Goal: Find specific page/section: Find specific page/section

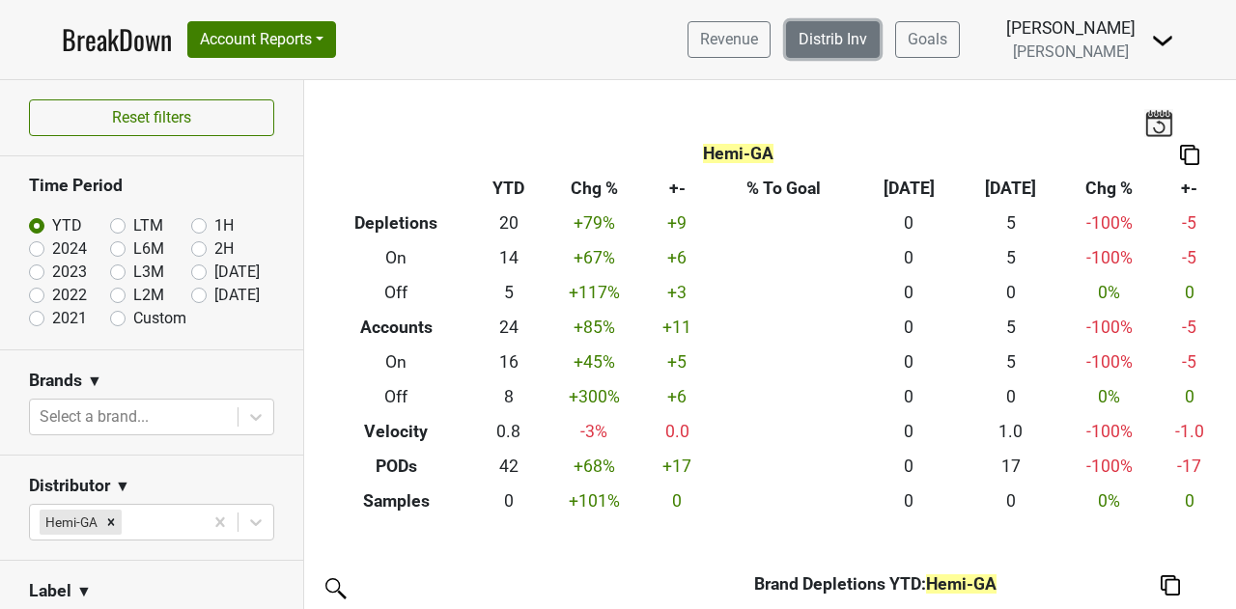
click at [866, 40] on link "Distrib Inv" at bounding box center [833, 39] width 94 height 37
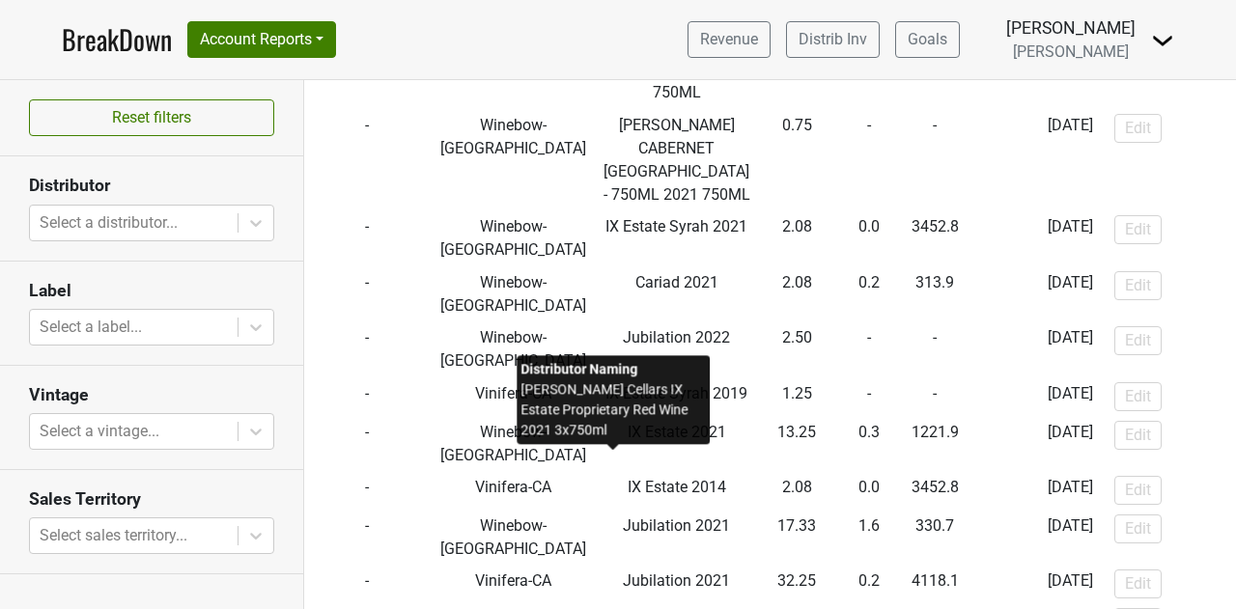
scroll to position [3413, 0]
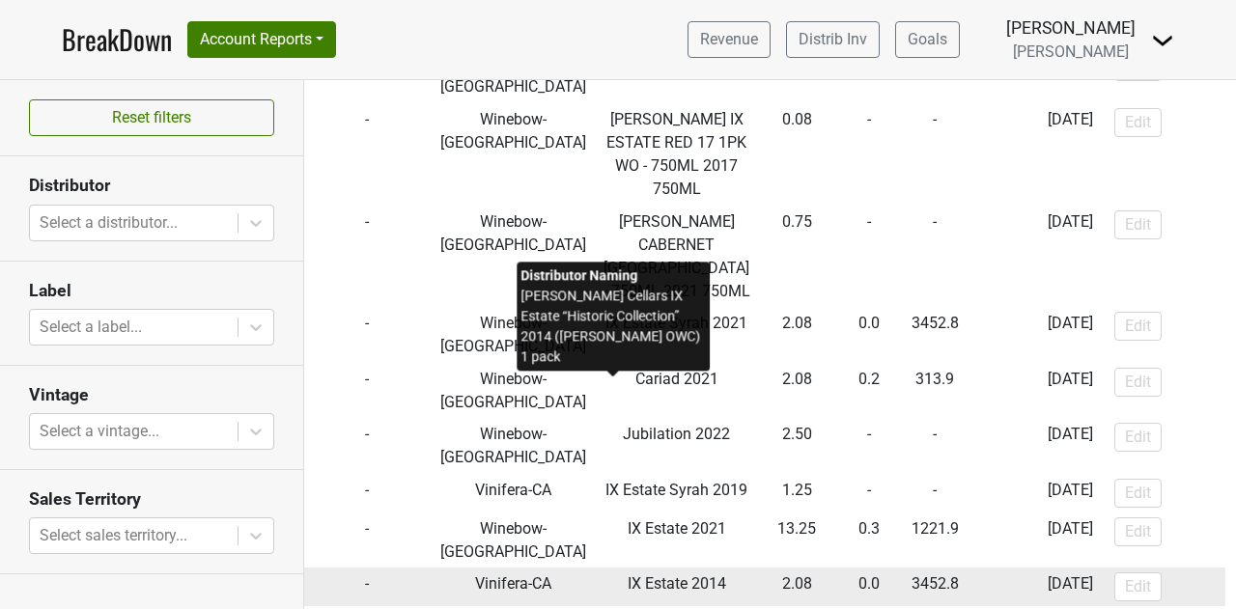
click at [628, 575] on span "IX Estate 2014" at bounding box center [677, 584] width 99 height 18
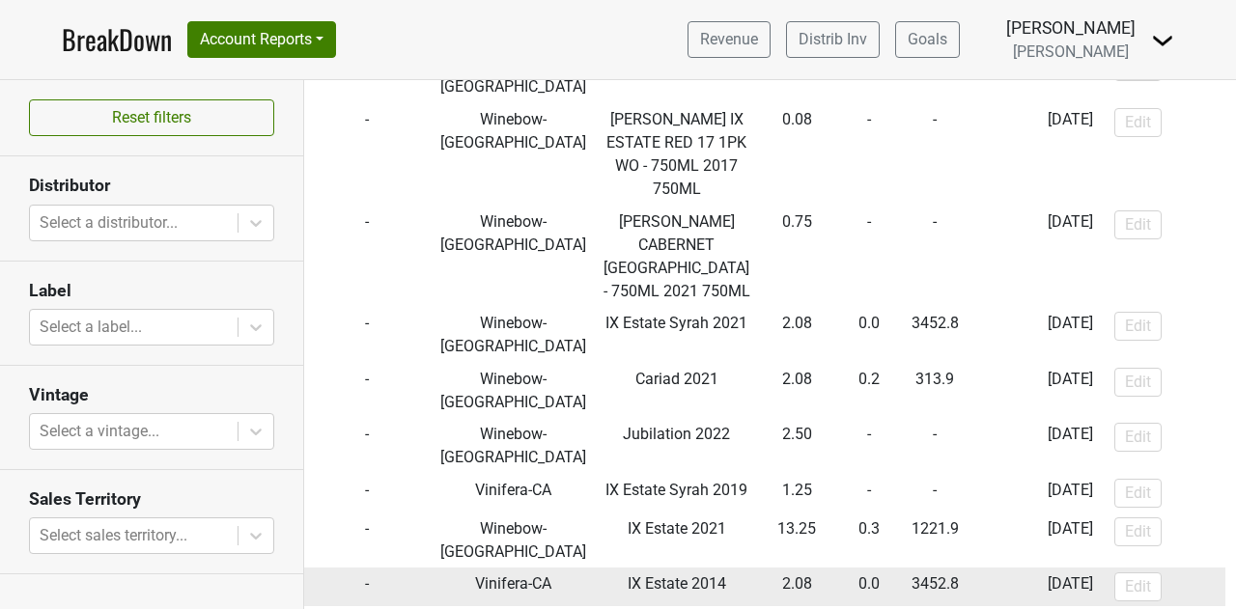
click at [757, 568] on td "2.08" at bounding box center [796, 587] width 79 height 39
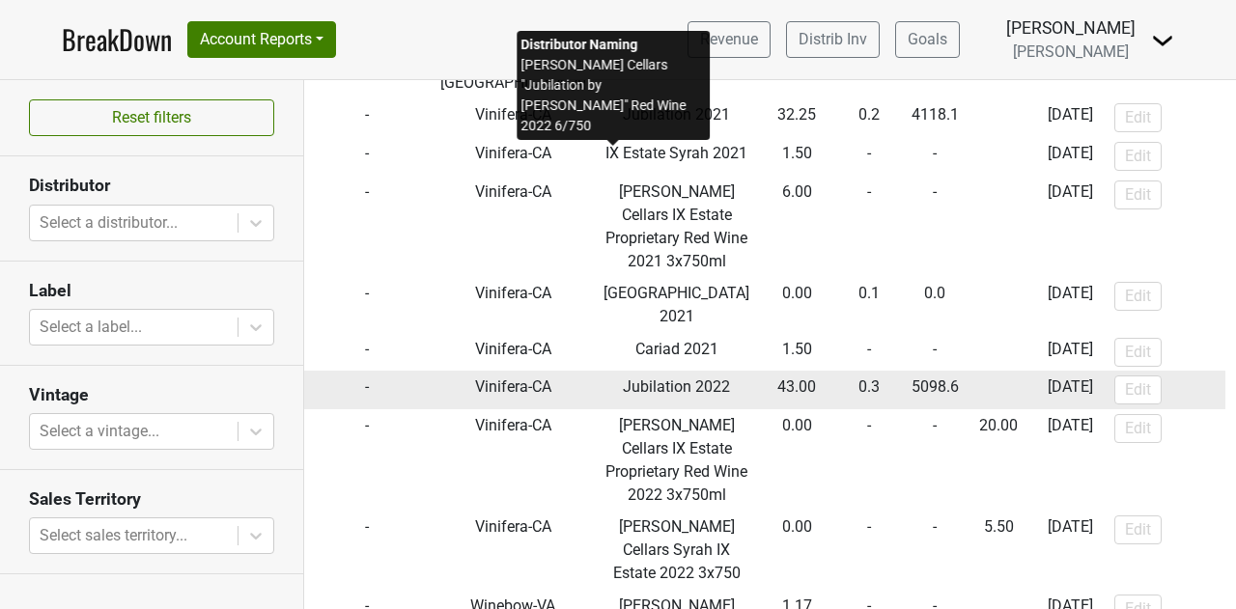
scroll to position [3992, 0]
